Goal: Find specific page/section: Find specific page/section

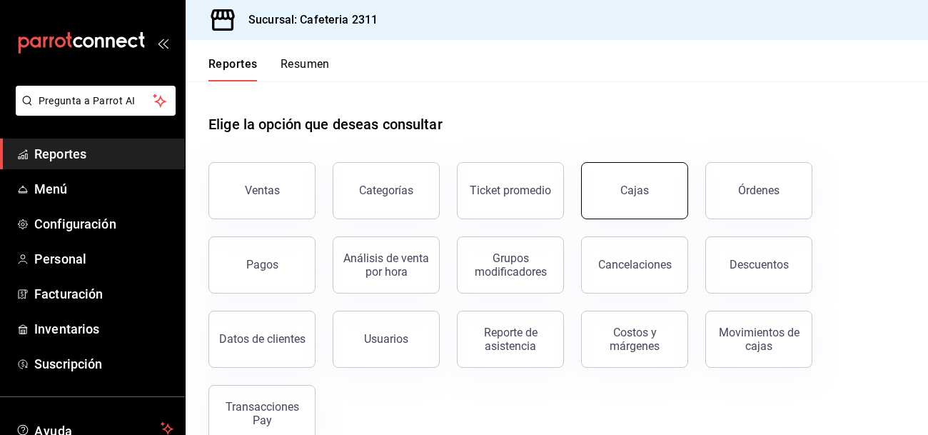
click at [644, 188] on div "Cajas" at bounding box center [634, 190] width 29 height 17
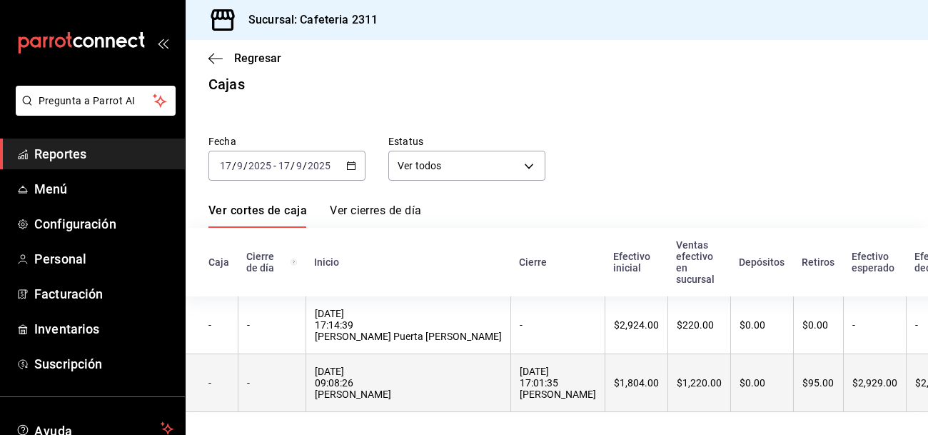
scroll to position [0, 253]
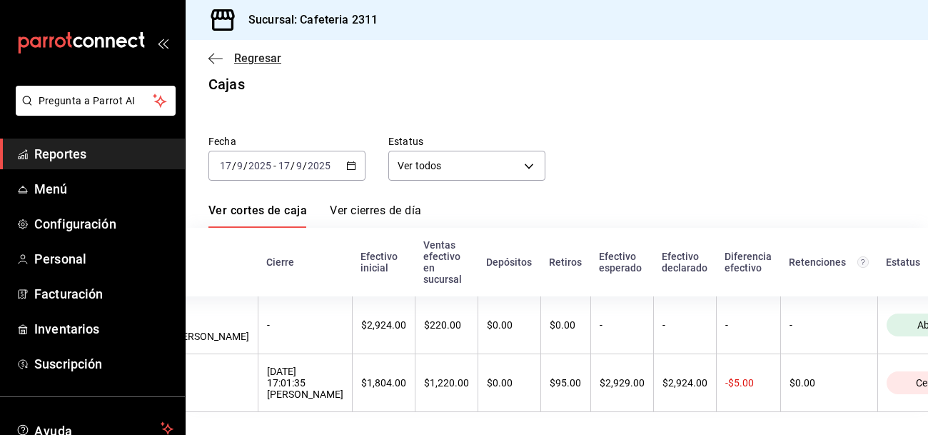
click at [225, 59] on span "Regresar" at bounding box center [244, 58] width 73 height 14
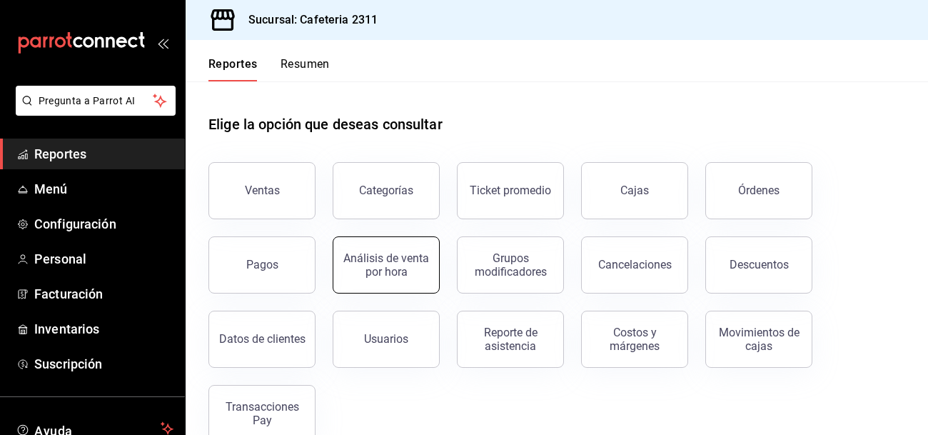
click at [420, 257] on div "Análisis de venta por hora" at bounding box center [386, 264] width 89 height 27
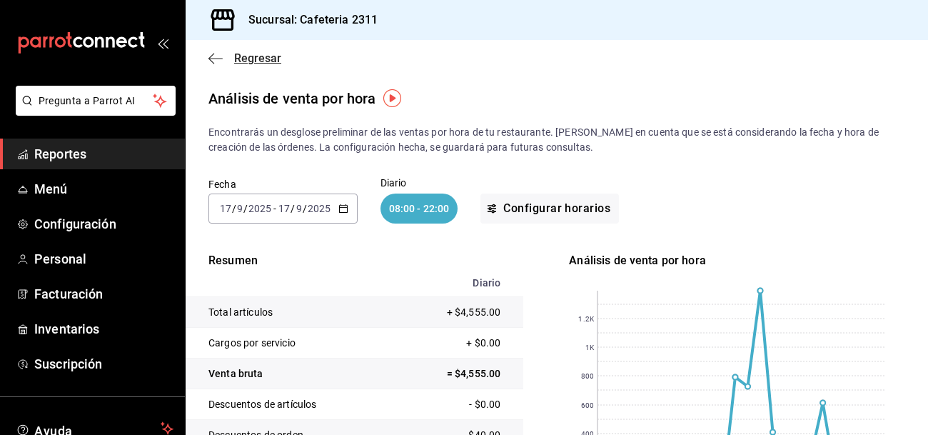
click at [220, 56] on icon "button" at bounding box center [215, 58] width 14 height 13
